Goal: Find specific page/section: Find specific page/section

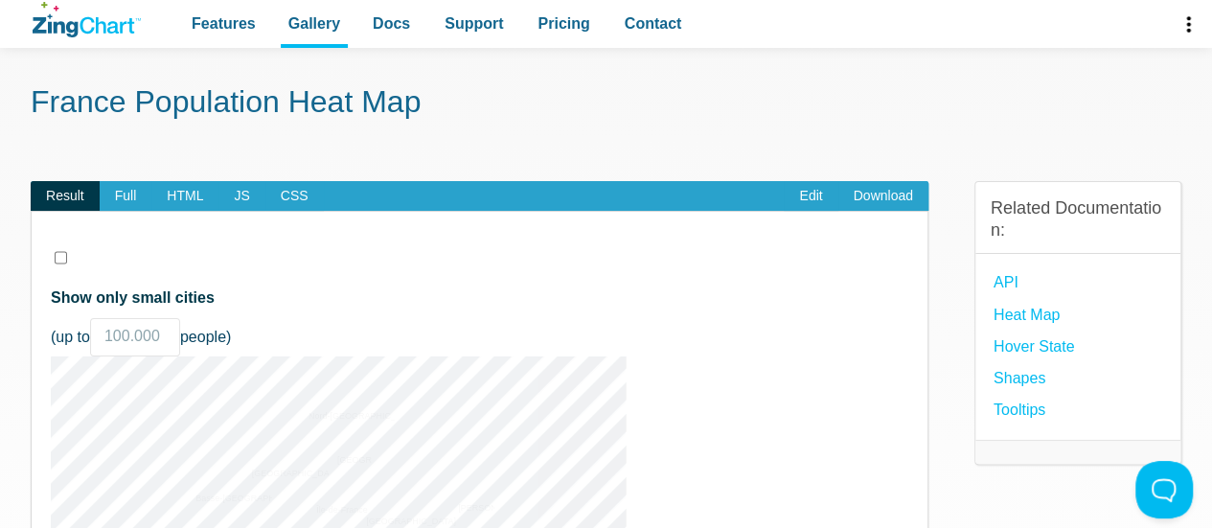
scroll to position [96, 0]
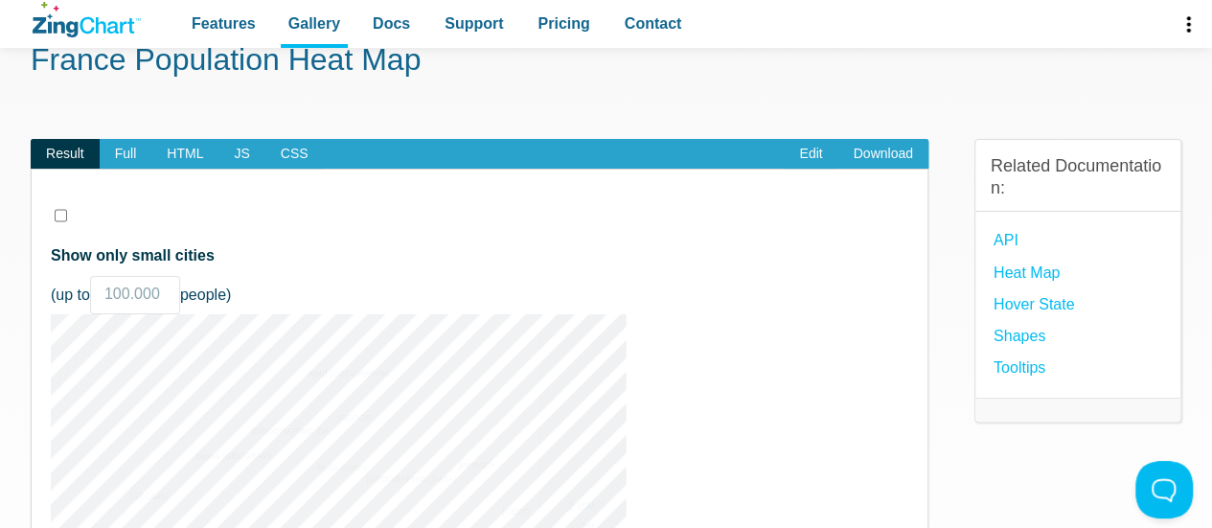
click at [66, 213] on div "​ Show only small cities (up to 100.000 50.000 10.000 5.000 1.000 500 people) P…" at bounding box center [480, 539] width 898 height 740
click at [60, 215] on input "Show only small cities" at bounding box center [61, 216] width 12 height 48
click at [60, 216] on input "Show only small cities" at bounding box center [61, 216] width 12 height 48
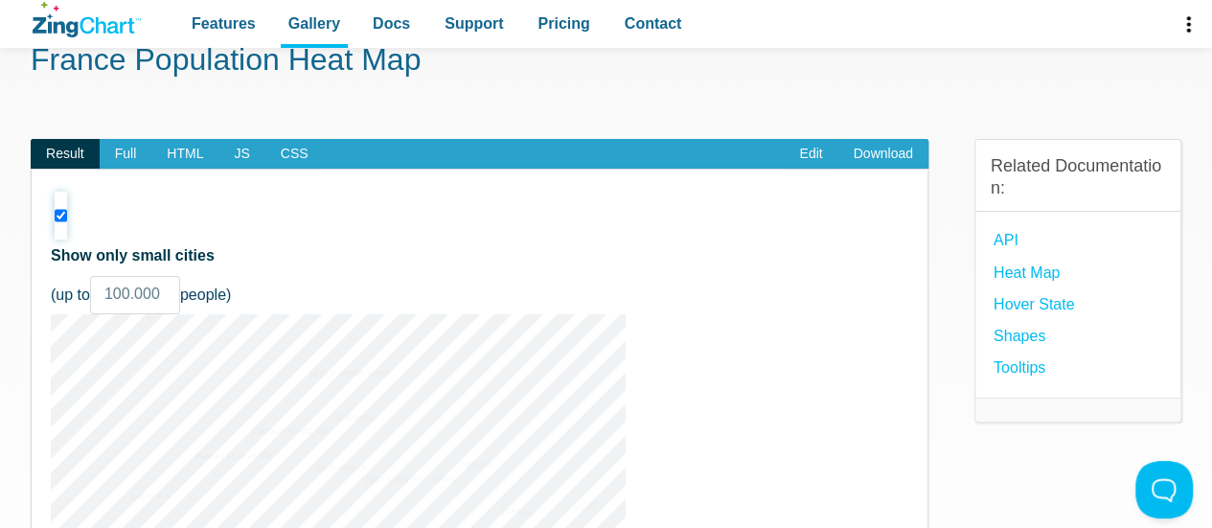
checkbox input "false"
click at [136, 170] on div "​ Show only small cities (up to 100.000 50.000 10.000 5.000 1.000 500 people) P…" at bounding box center [480, 539] width 898 height 740
click at [131, 157] on span "Full" at bounding box center [126, 154] width 53 height 31
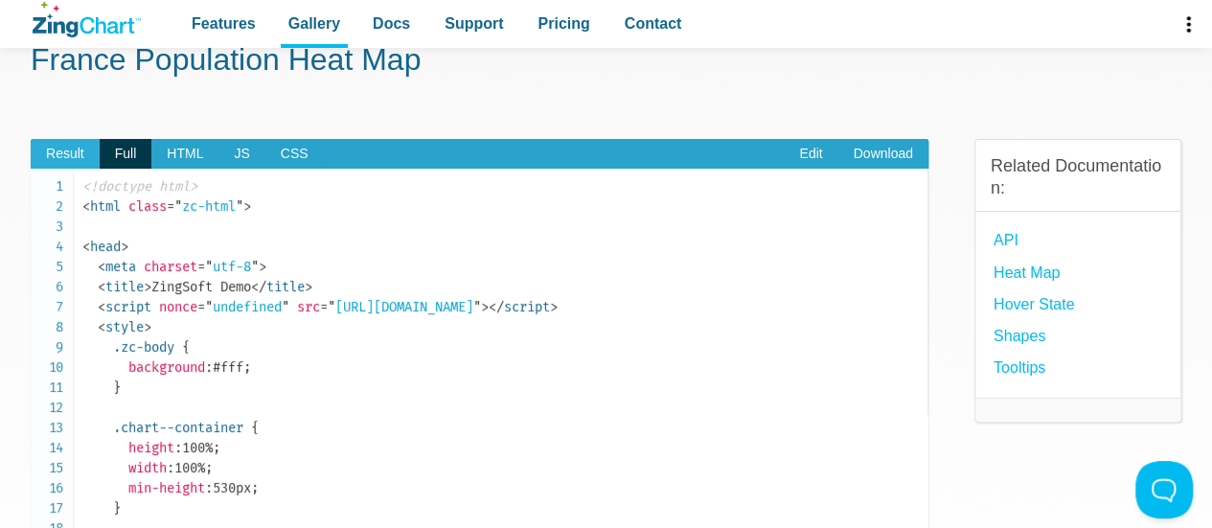
click at [42, 152] on span "Result" at bounding box center [65, 154] width 69 height 31
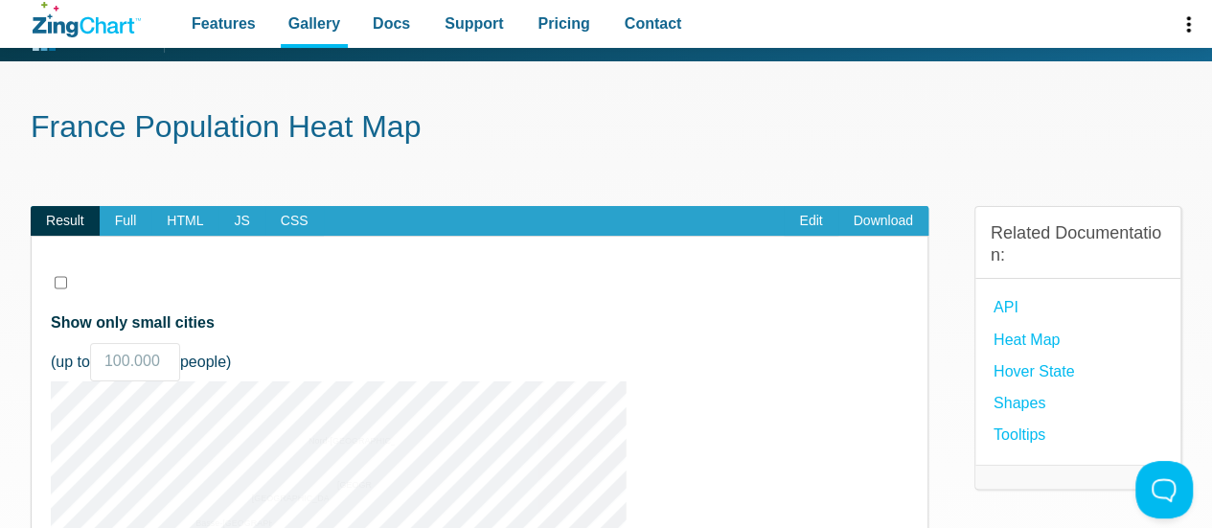
scroll to position [0, 0]
